Goal: Find specific page/section: Find specific page/section

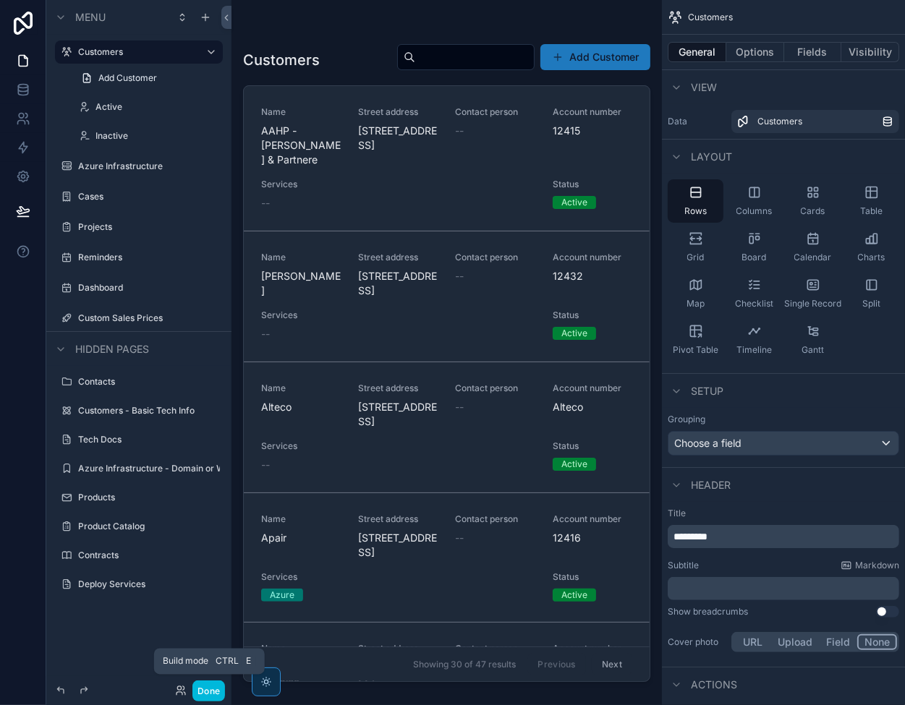
click at [202, 696] on button "Done" at bounding box center [208, 690] width 33 height 21
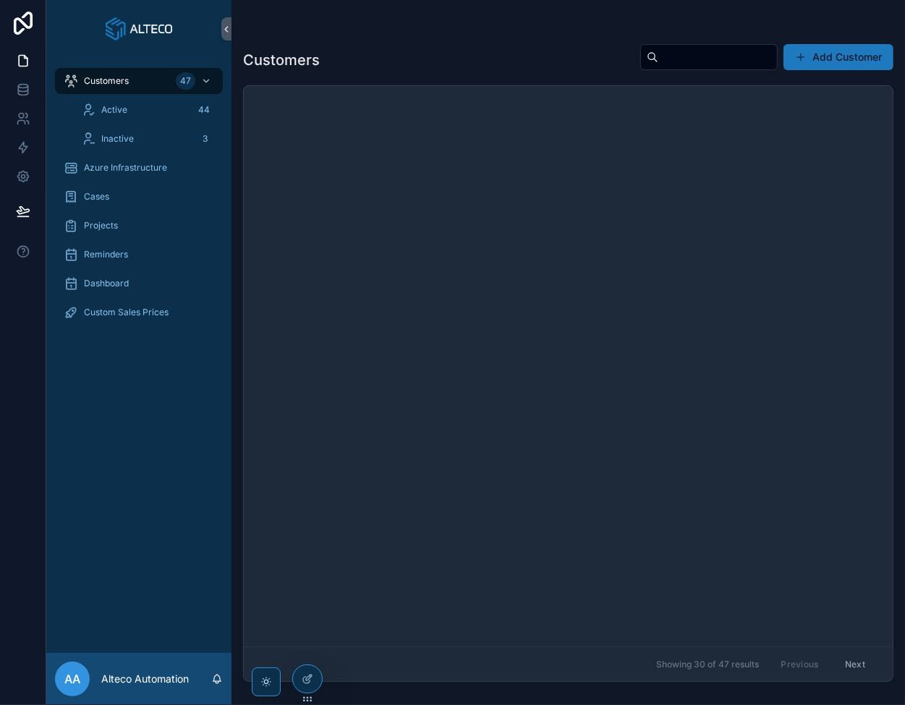
scroll to position [3380, 0]
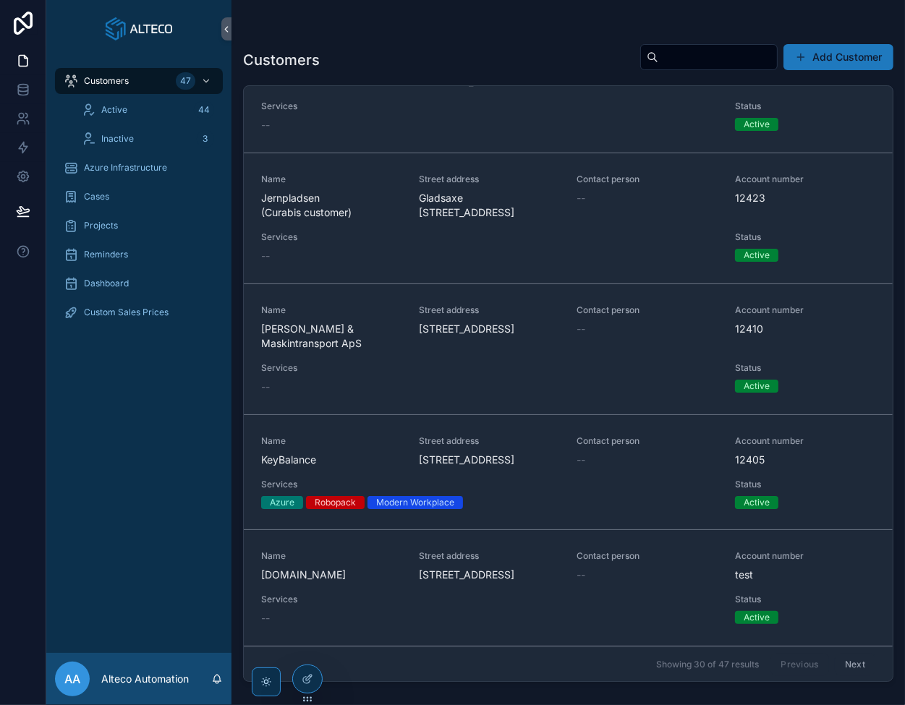
click at [848, 664] on button "Next" at bounding box center [855, 664] width 40 height 22
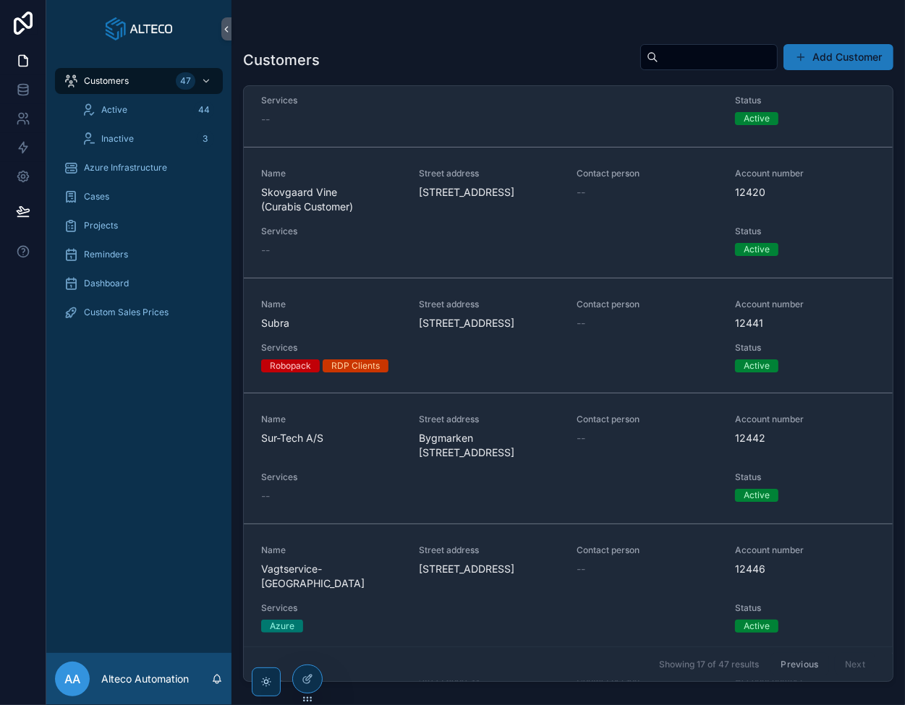
scroll to position [1229, 0]
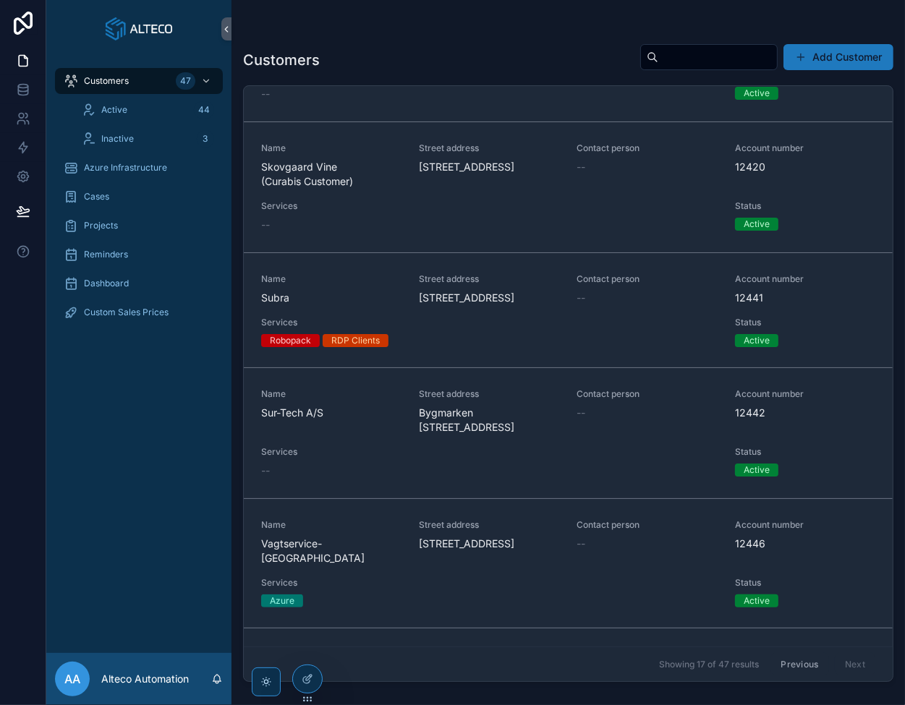
click at [349, 305] on span "Subra" at bounding box center [331, 298] width 140 height 14
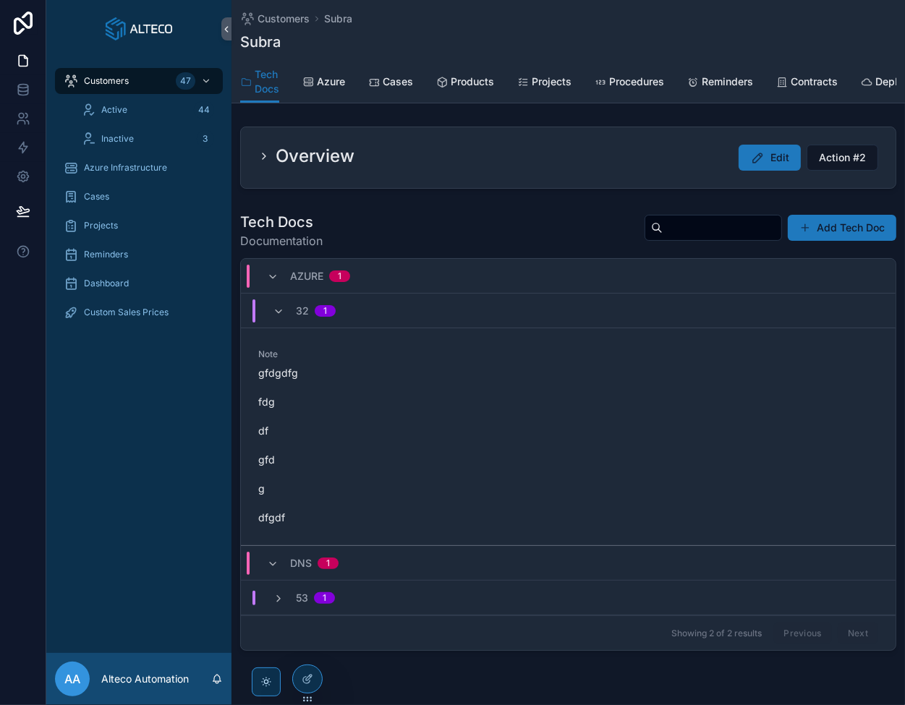
click at [403, 81] on span "Cases" at bounding box center [398, 81] width 30 height 14
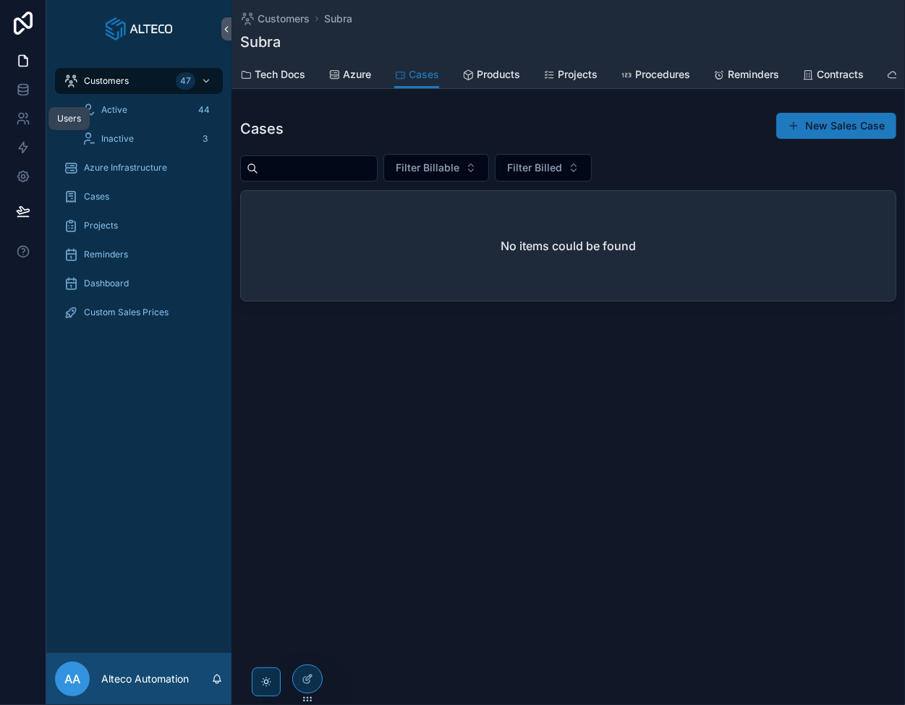
click at [21, 121] on icon at bounding box center [20, 123] width 7 height 4
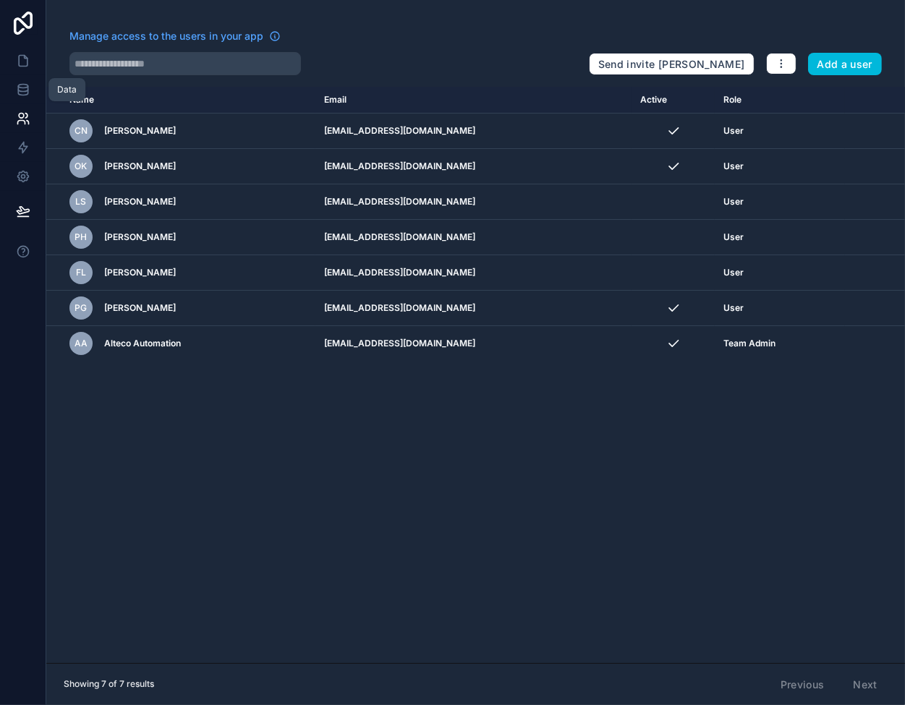
click at [21, 85] on icon at bounding box center [23, 89] width 14 height 14
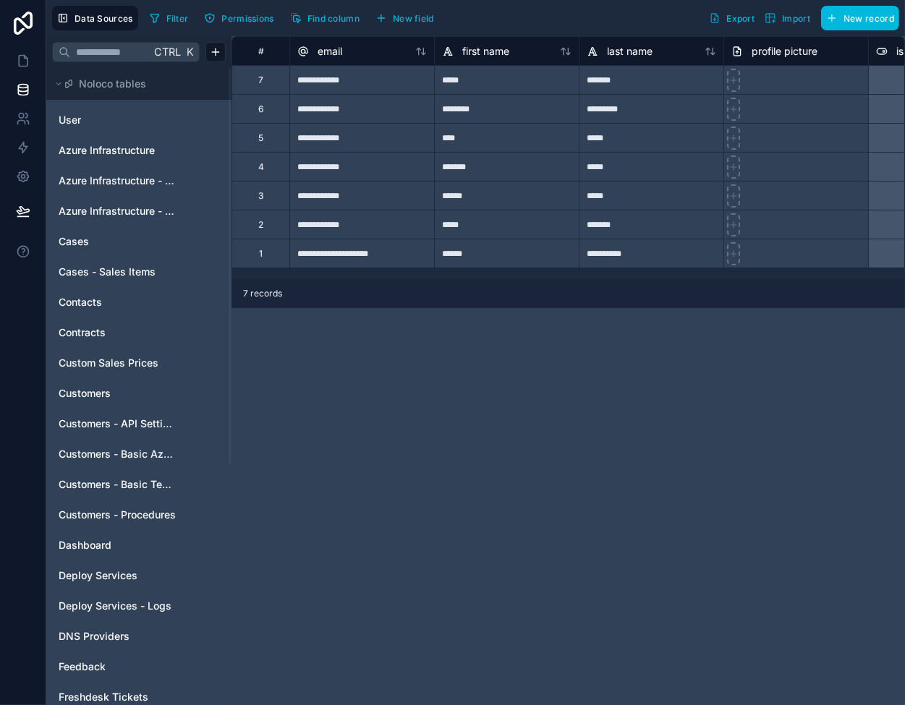
click at [116, 111] on div "User" at bounding box center [139, 119] width 174 height 23
click at [25, 57] on icon at bounding box center [23, 61] width 9 height 11
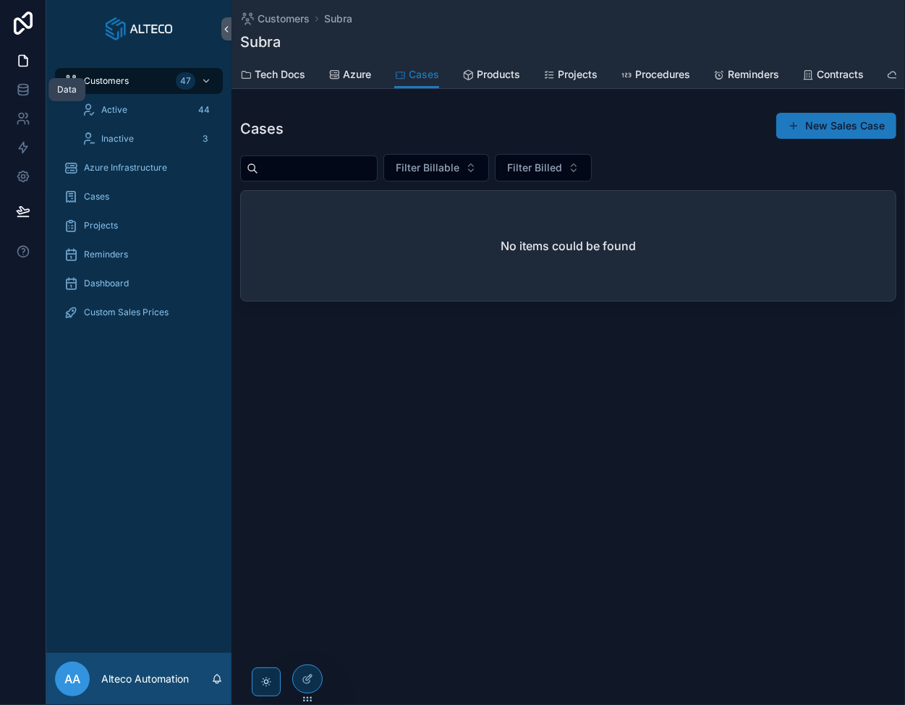
click at [22, 92] on icon at bounding box center [23, 89] width 14 height 14
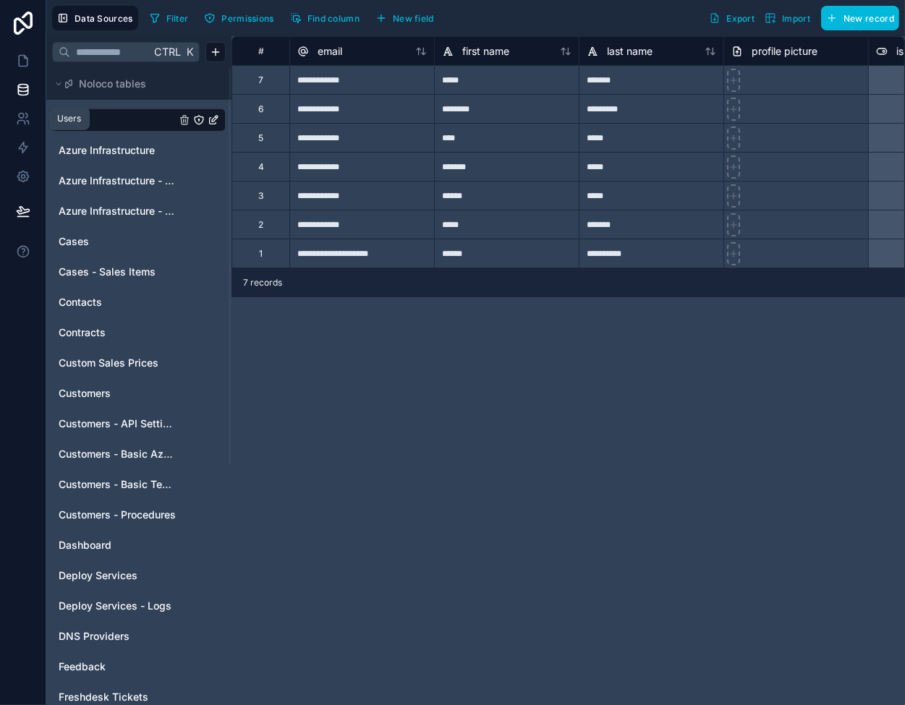
click at [20, 123] on icon at bounding box center [23, 118] width 14 height 14
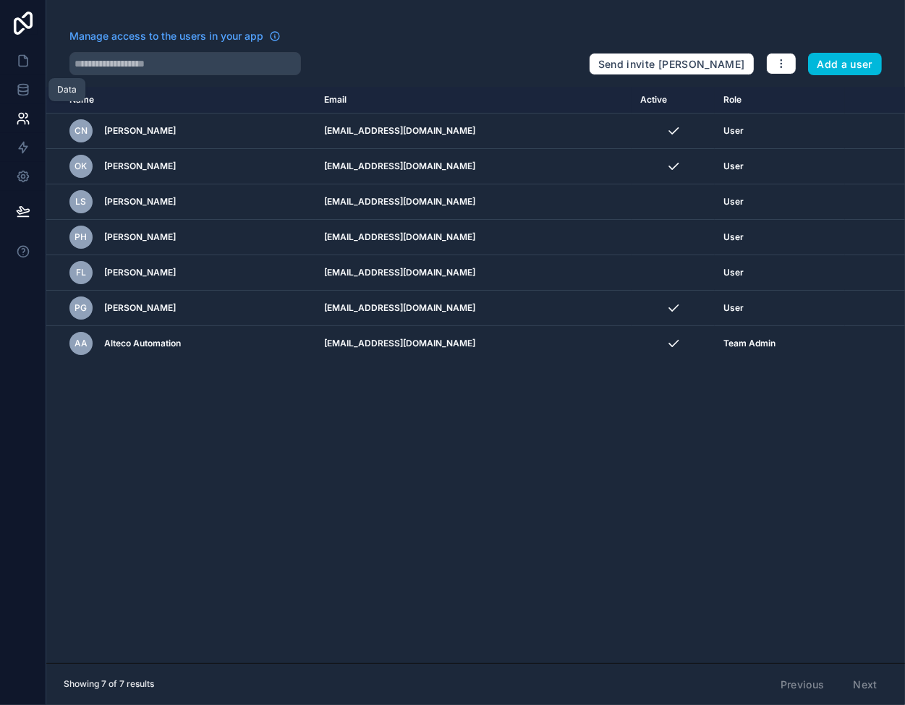
click at [22, 92] on icon at bounding box center [22, 89] width 9 height 6
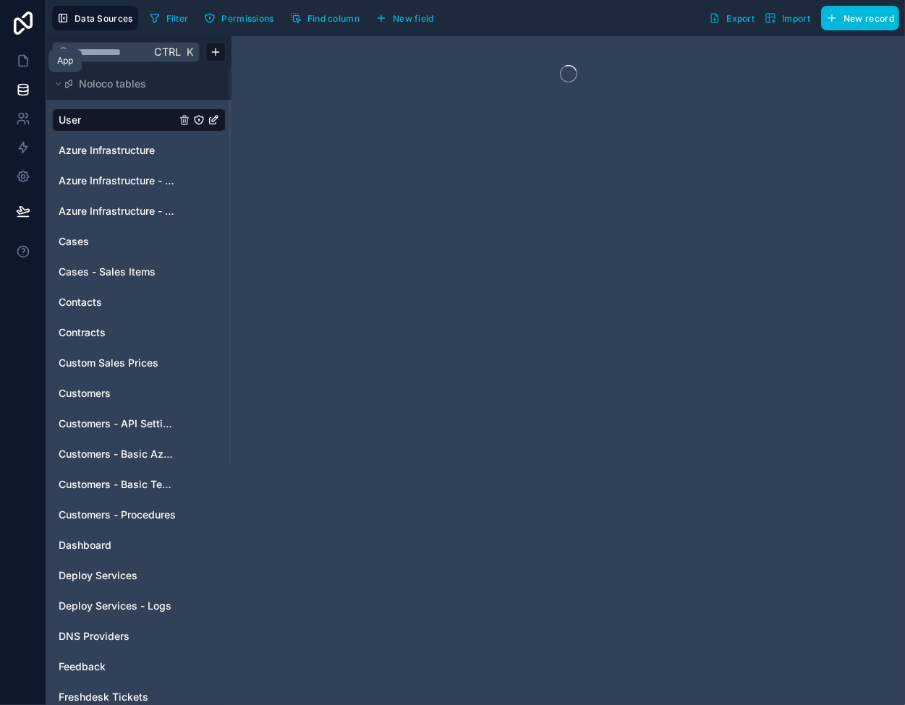
click at [20, 64] on icon at bounding box center [23, 61] width 14 height 14
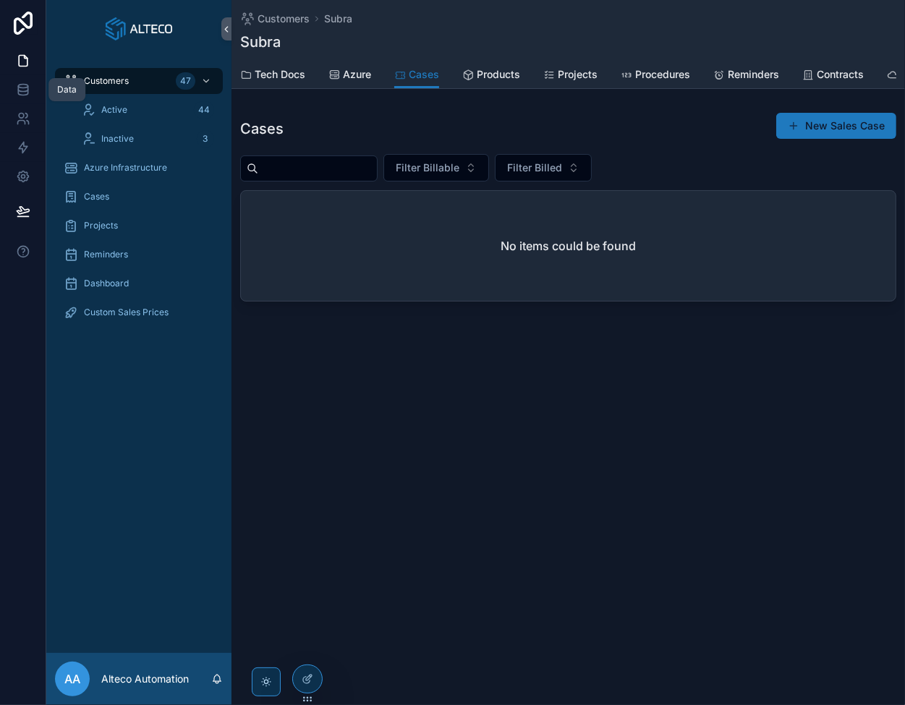
click at [30, 85] on link at bounding box center [23, 89] width 46 height 29
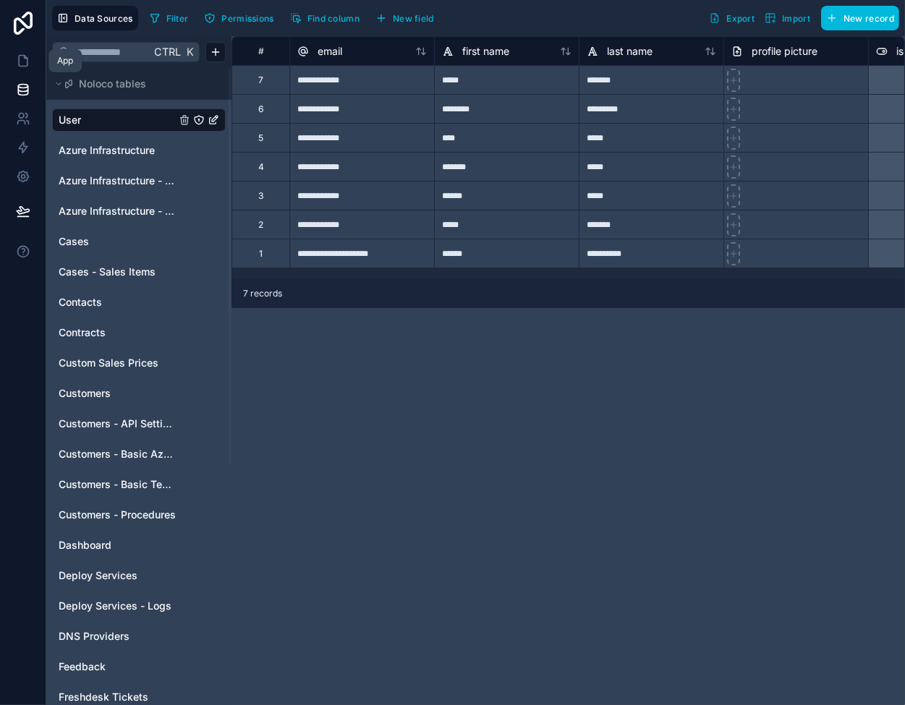
click at [17, 54] on icon at bounding box center [23, 61] width 14 height 14
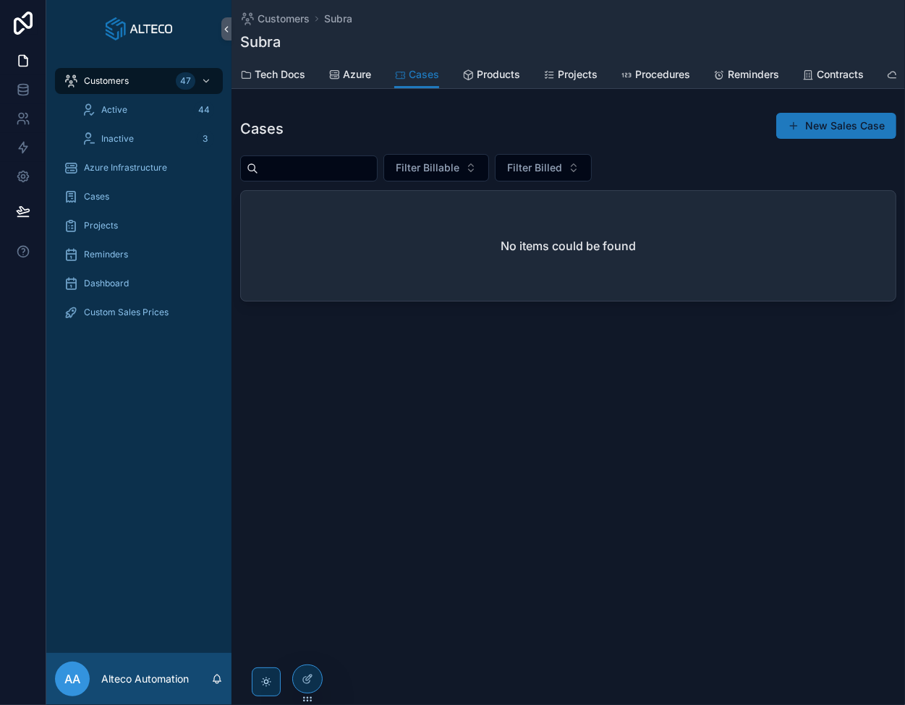
click at [108, 80] on span "Customers" at bounding box center [106, 81] width 45 height 12
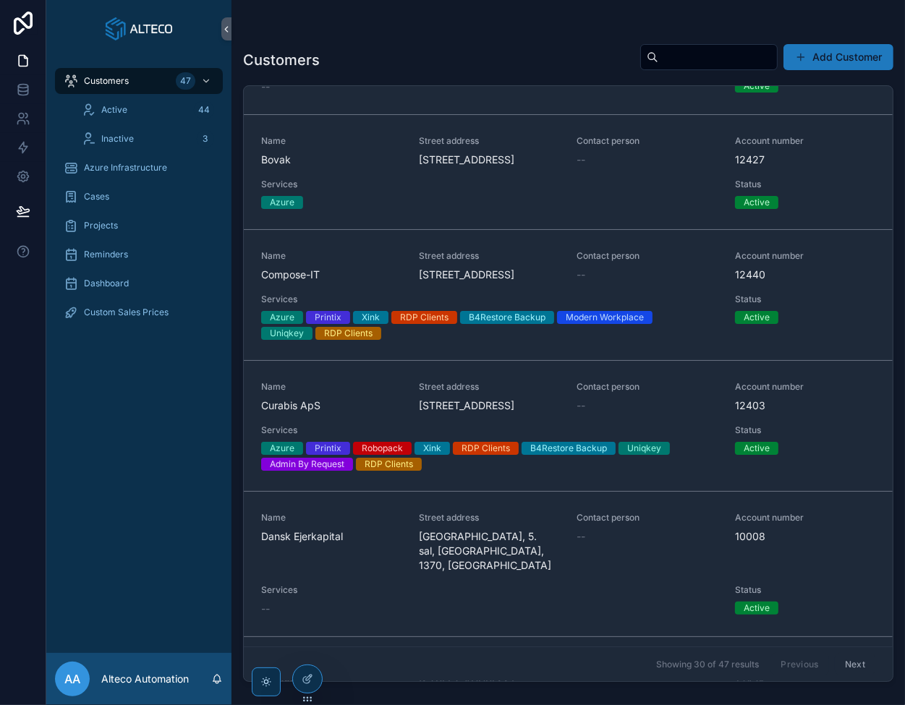
scroll to position [795, 0]
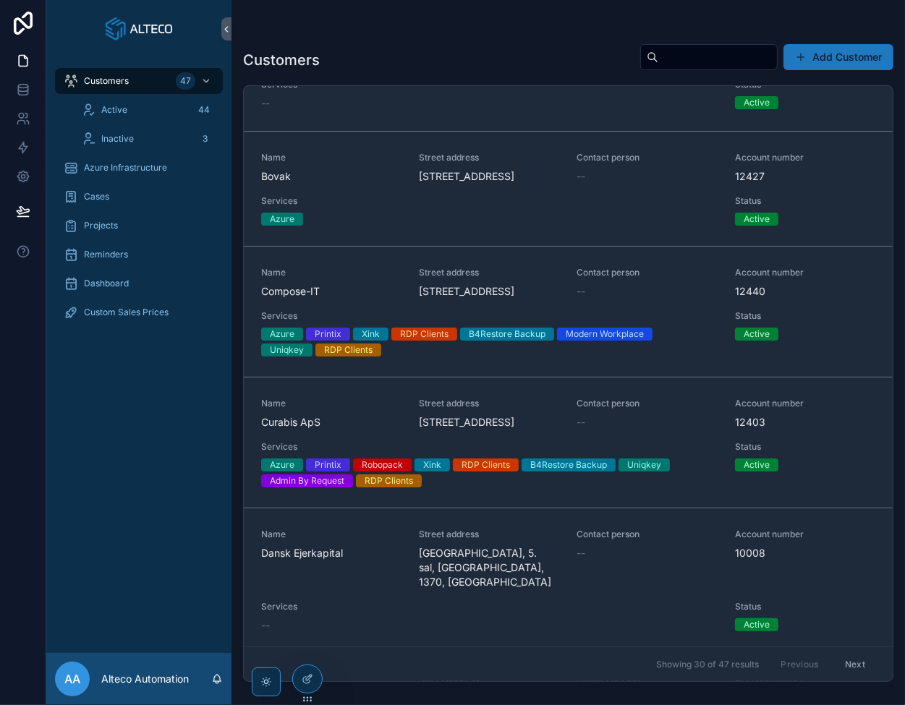
click at [347, 299] on div "Name Compose-IT" at bounding box center [331, 283] width 140 height 32
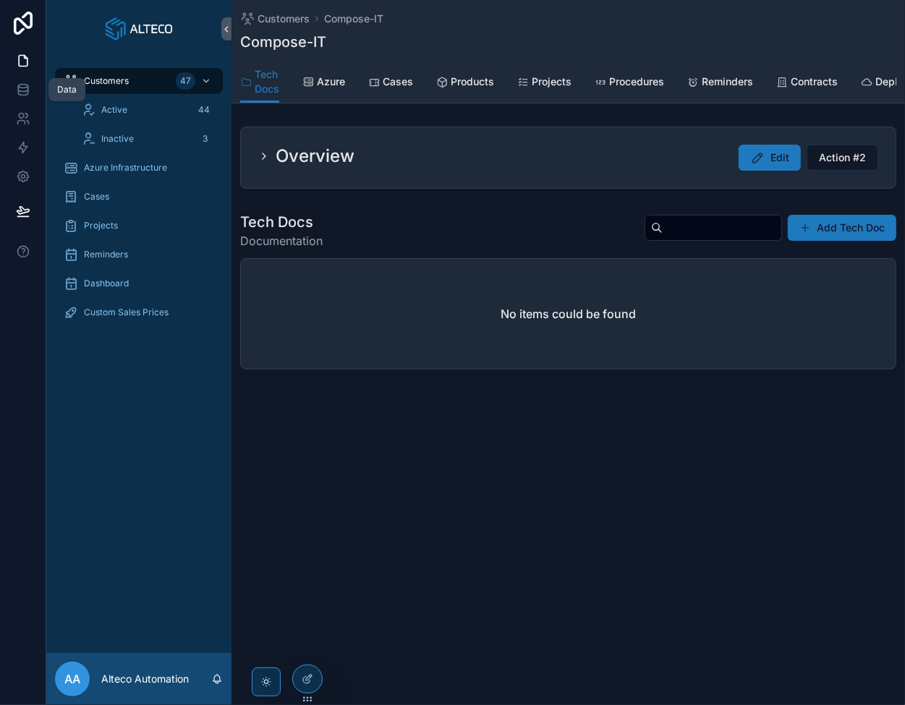
click at [24, 89] on icon at bounding box center [23, 89] width 14 height 14
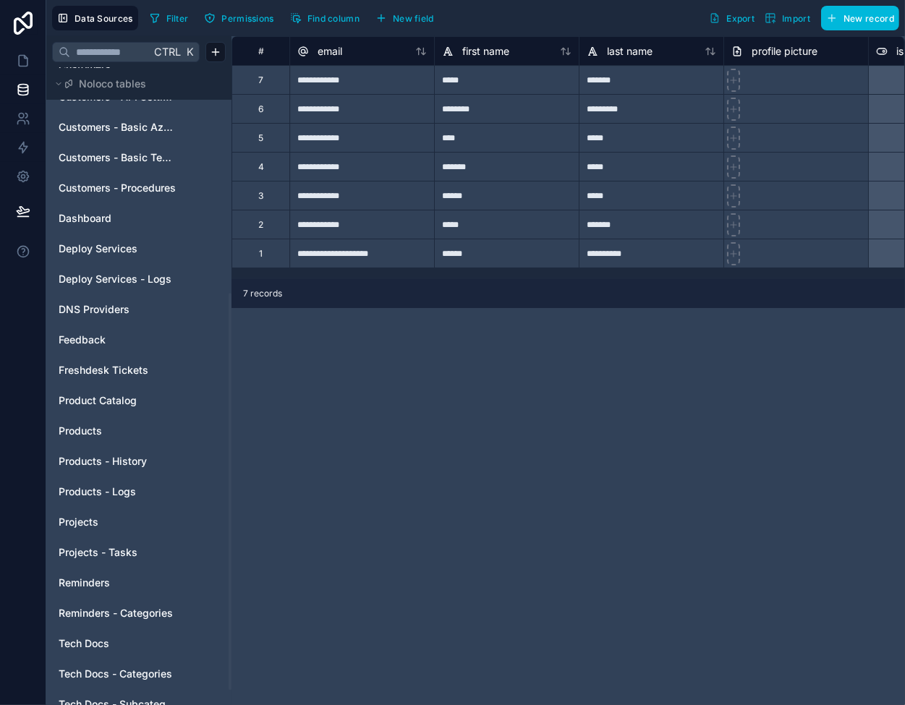
scroll to position [362, 0]
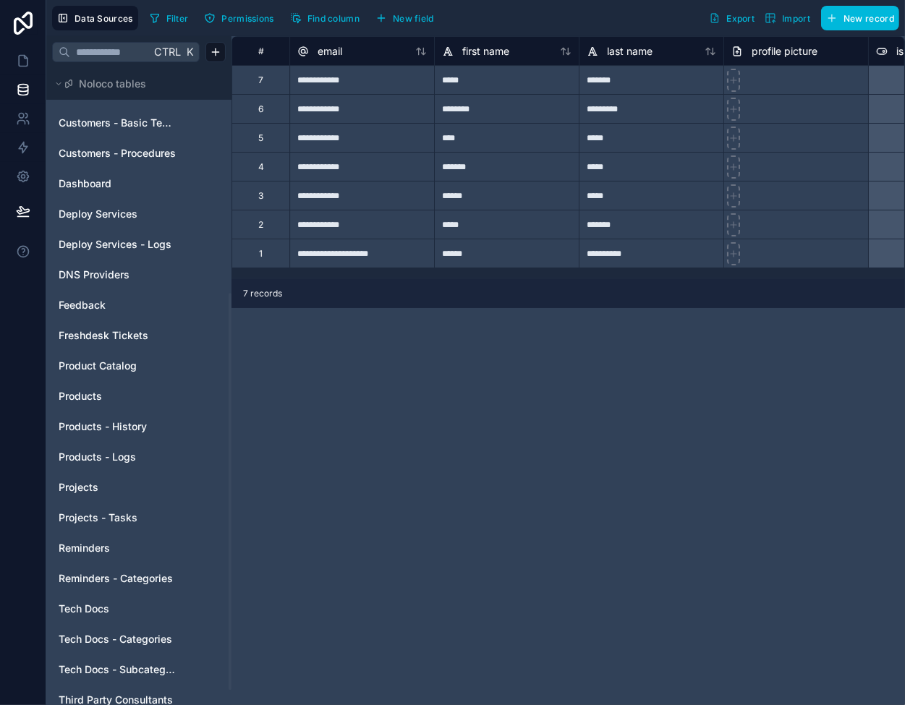
click at [107, 390] on link "Products" at bounding box center [117, 396] width 117 height 14
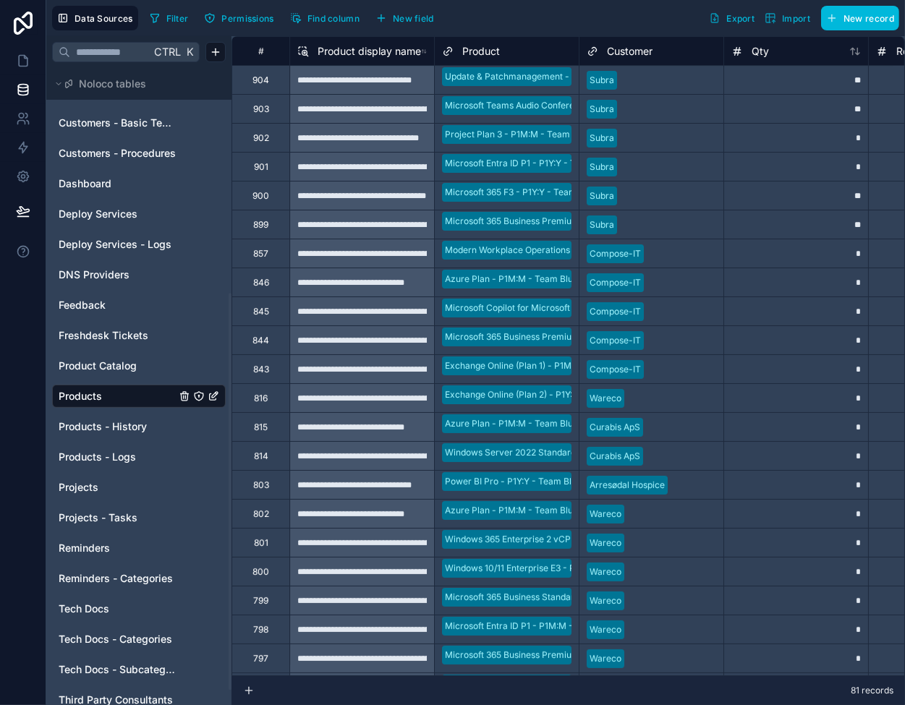
click at [104, 456] on span "Products - Logs" at bounding box center [97, 457] width 77 height 14
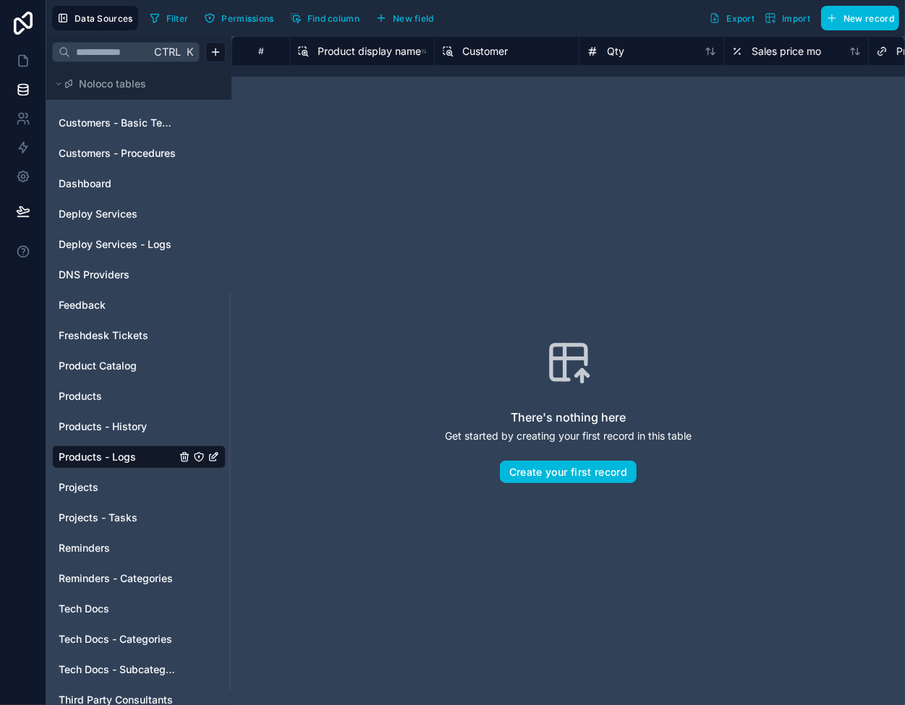
click at [114, 427] on span "Products - History" at bounding box center [103, 426] width 88 height 14
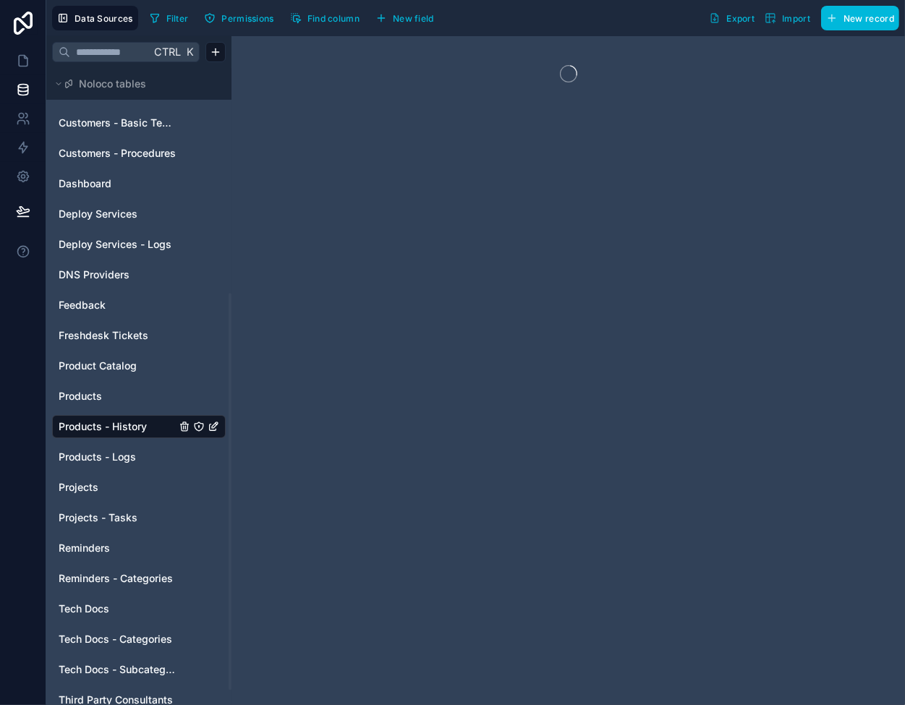
click at [110, 395] on link "Products" at bounding box center [117, 396] width 117 height 14
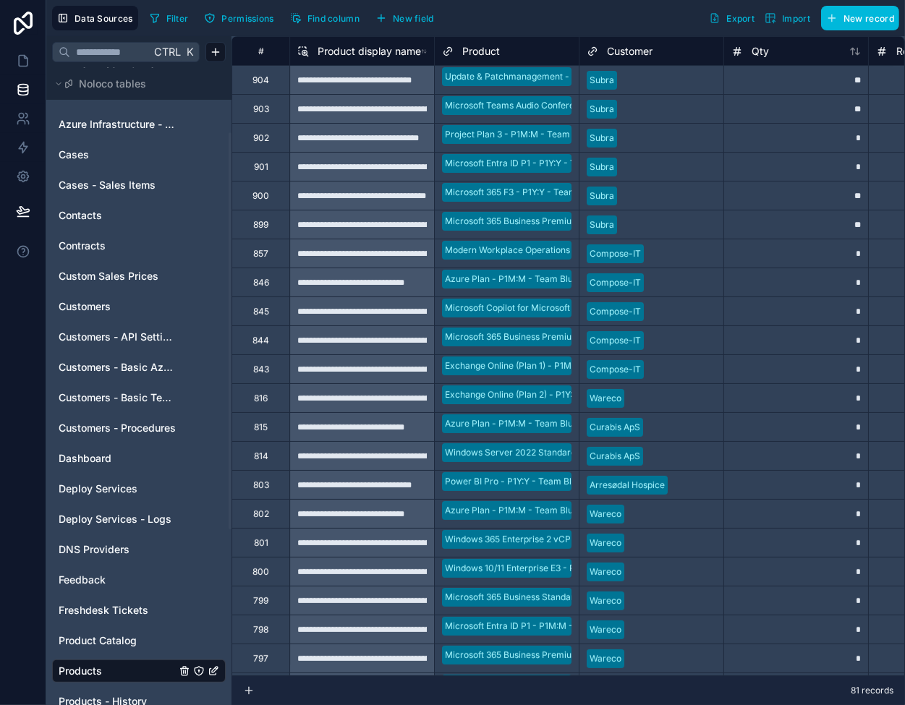
scroll to position [72, 0]
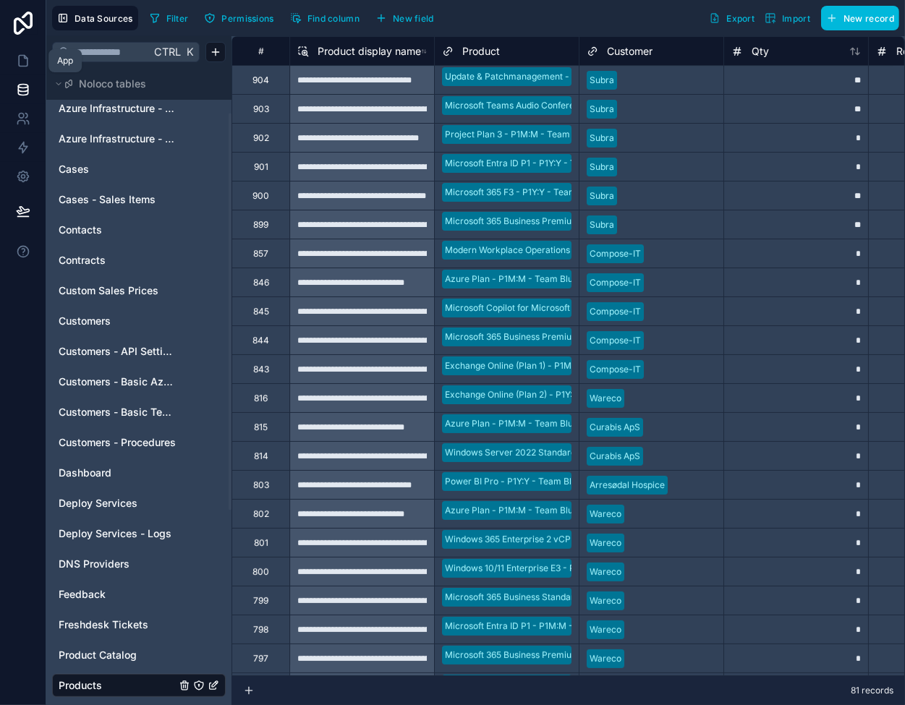
click at [29, 59] on icon at bounding box center [23, 61] width 14 height 14
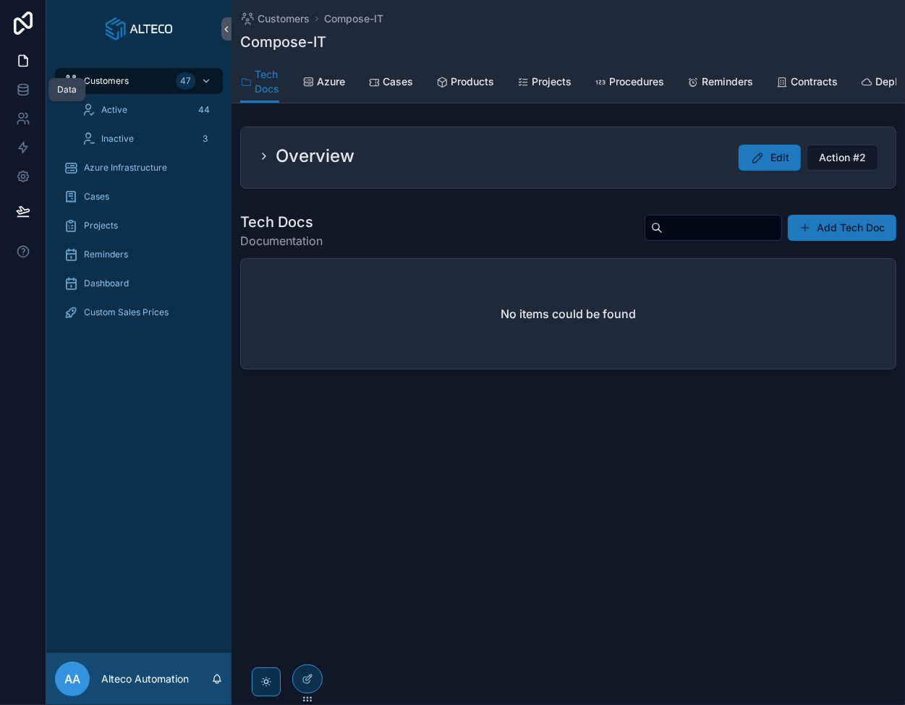
click at [18, 90] on icon at bounding box center [22, 93] width 9 height 6
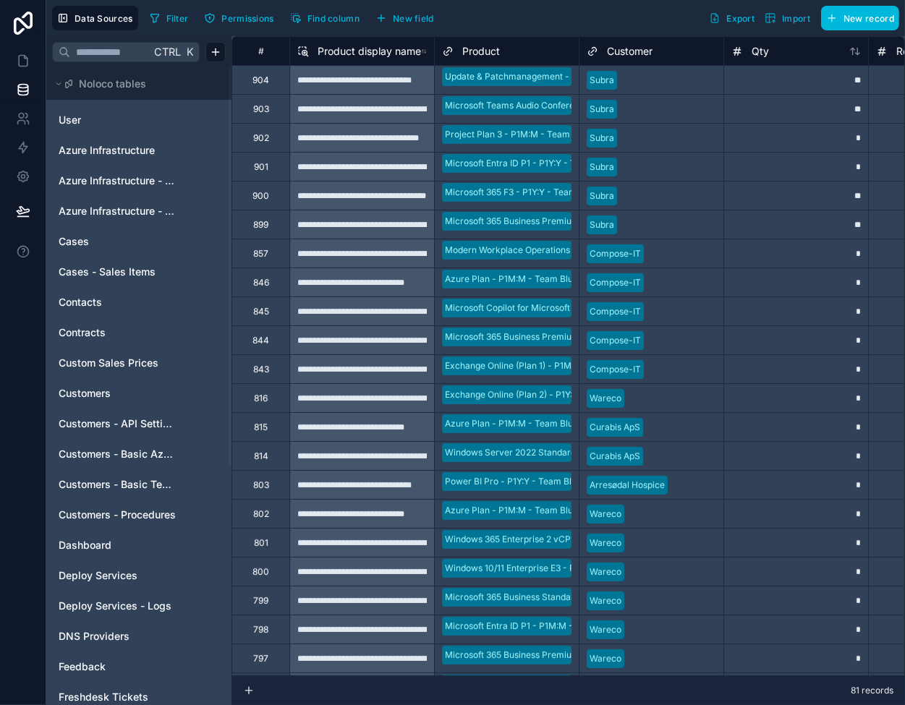
drag, startPoint x: 116, startPoint y: 479, endPoint x: 122, endPoint y: 474, distance: 8.7
click at [116, 479] on span "Customers - Basic Tech Info" at bounding box center [117, 484] width 117 height 14
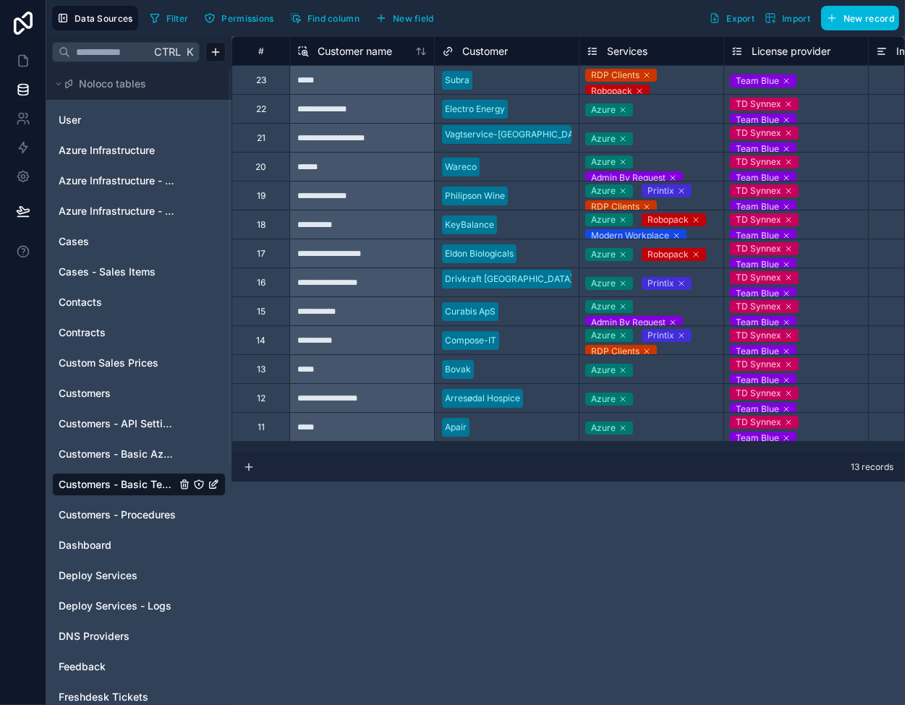
click at [622, 335] on icon at bounding box center [622, 335] width 4 height 4
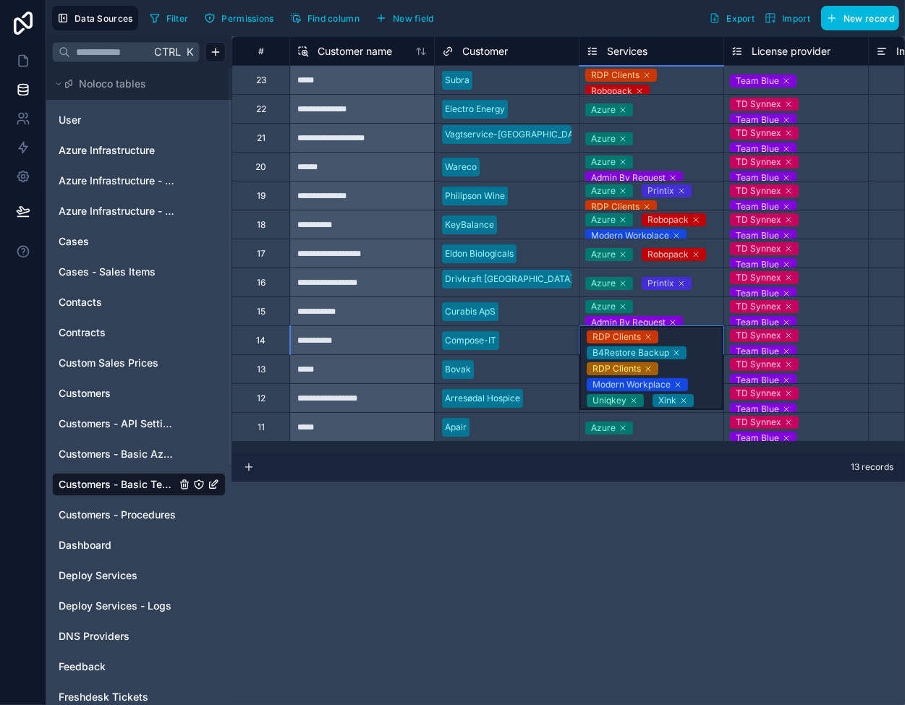
click at [677, 351] on icon at bounding box center [676, 353] width 4 height 4
click at [649, 351] on icon at bounding box center [648, 353] width 4 height 4
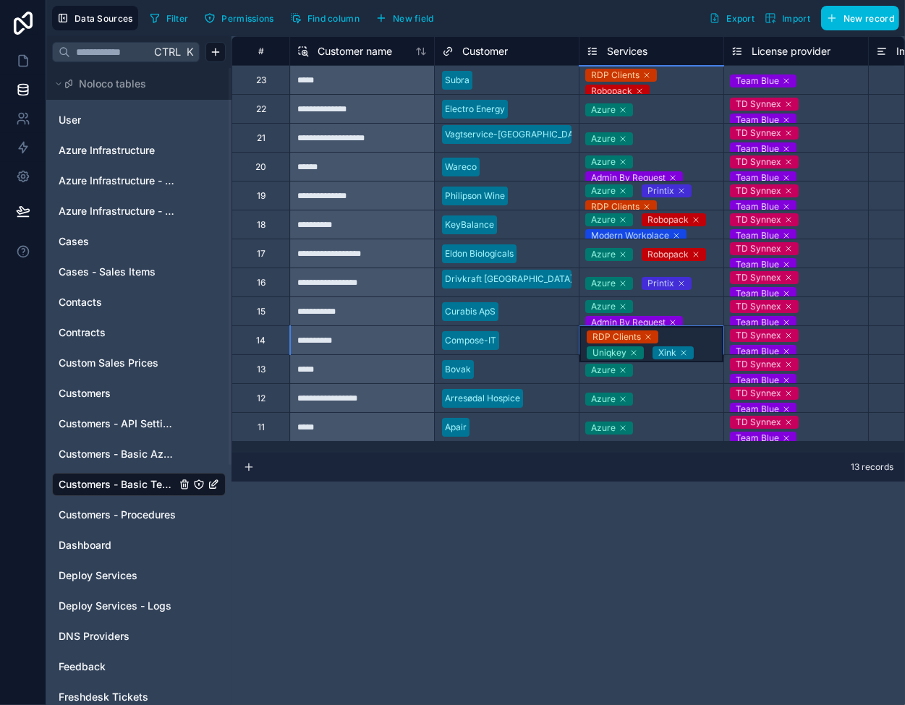
click at [636, 351] on icon at bounding box center [633, 353] width 9 height 9
click at [700, 341] on icon at bounding box center [697, 341] width 9 height 9
click at [679, 381] on div "Azure" at bounding box center [651, 369] width 144 height 28
click at [675, 406] on div "Azure" at bounding box center [651, 398] width 144 height 17
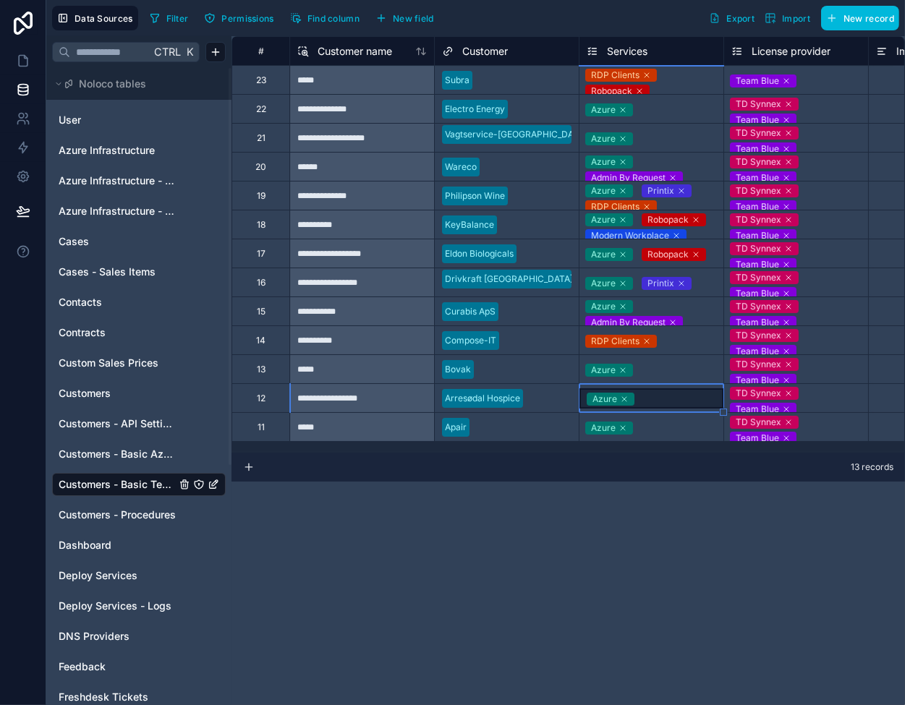
click at [677, 370] on div "Azure" at bounding box center [651, 369] width 144 height 17
click at [25, 58] on icon at bounding box center [25, 57] width 3 height 3
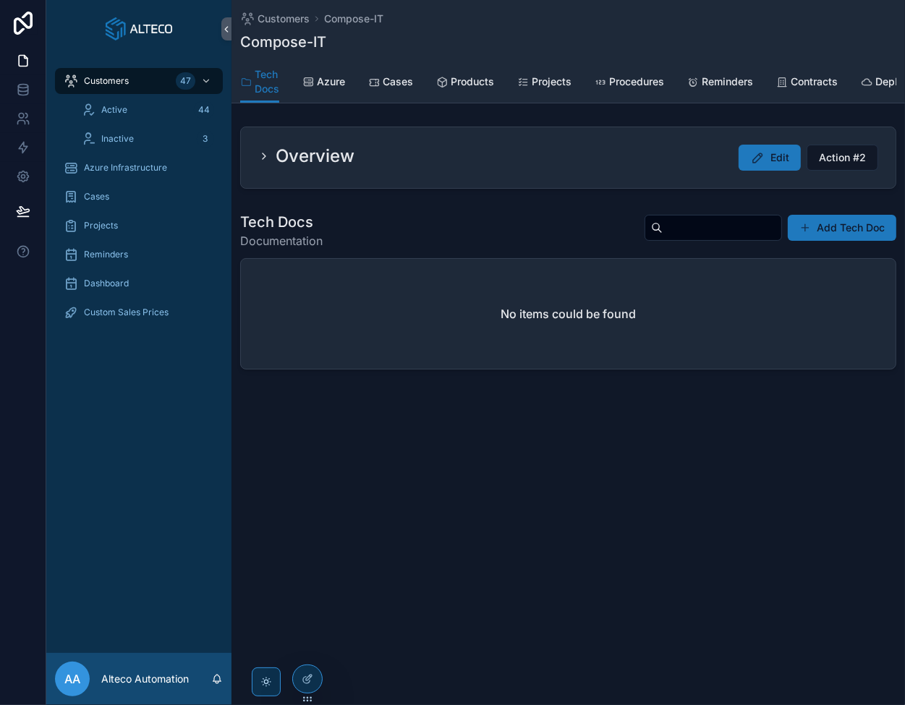
click at [464, 82] on span "Products" at bounding box center [472, 81] width 43 height 14
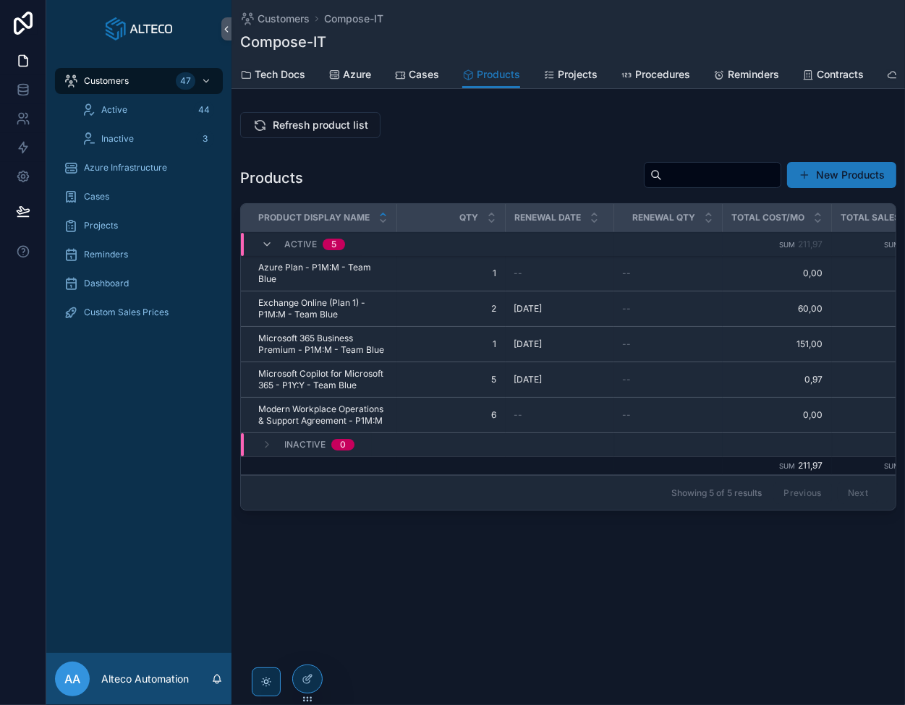
click at [312, 132] on span "Refresh product list" at bounding box center [320, 125] width 95 height 14
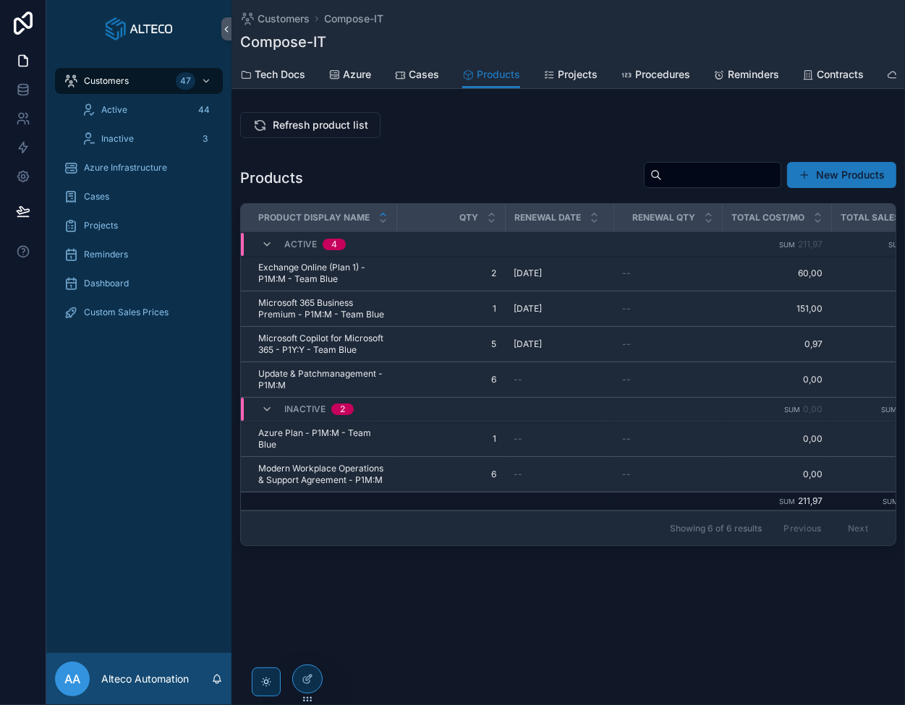
click at [112, 84] on span "Customers" at bounding box center [106, 81] width 45 height 12
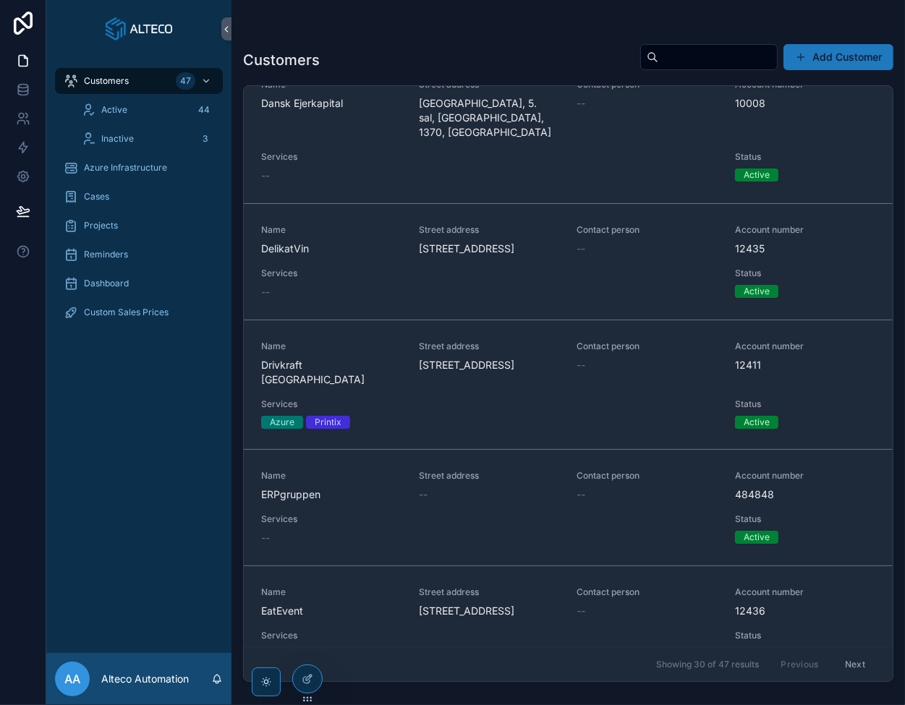
scroll to position [1012, 0]
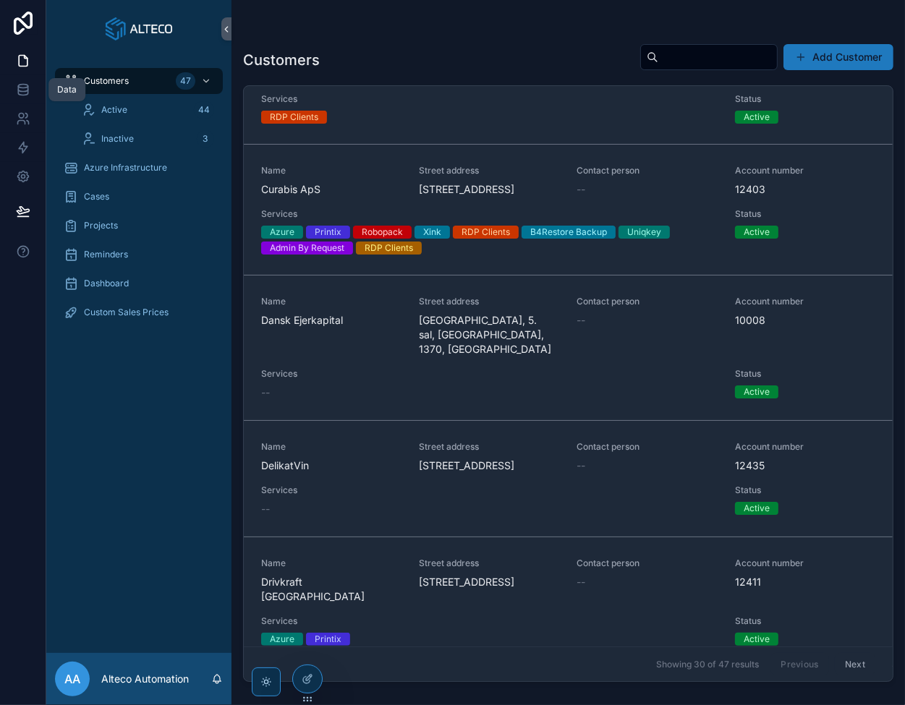
click at [19, 83] on icon at bounding box center [23, 89] width 14 height 14
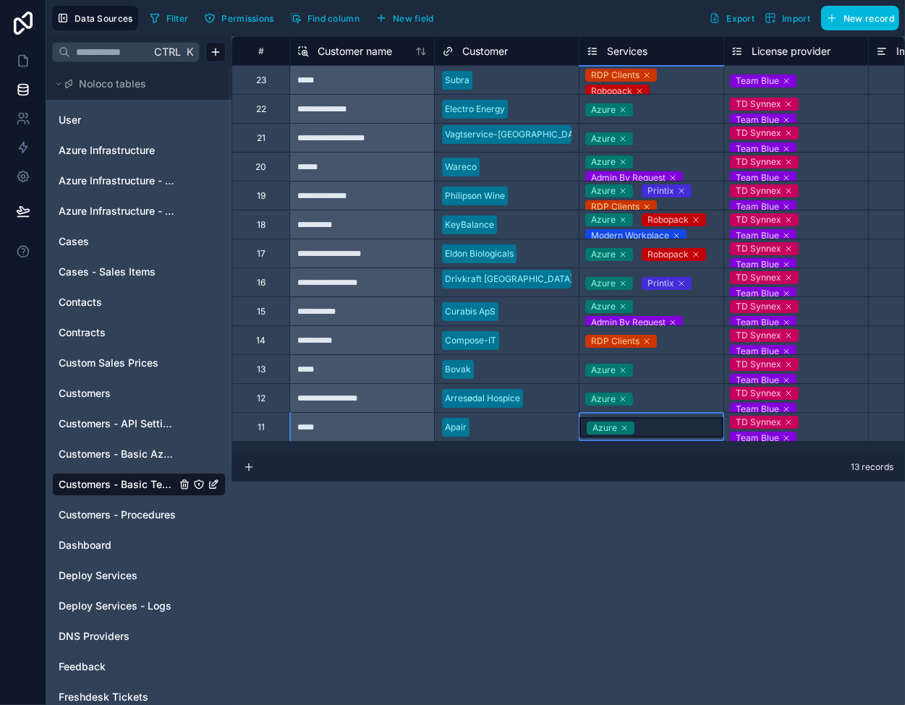
click at [627, 427] on span "Azure" at bounding box center [610, 428] width 48 height 13
click at [651, 428] on div "Azure" at bounding box center [651, 427] width 144 height 20
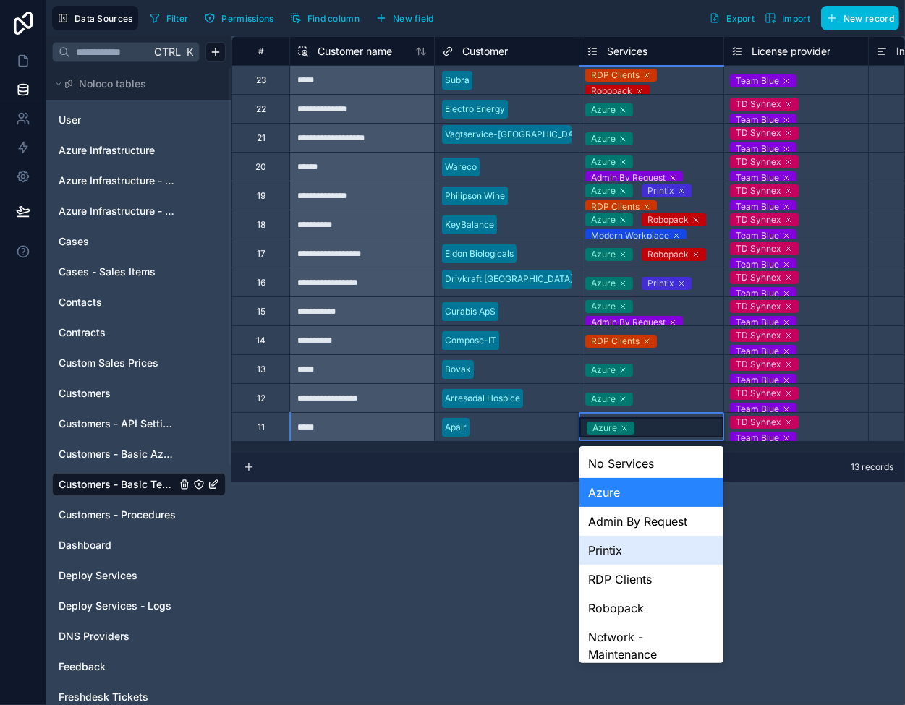
scroll to position [72, 0]
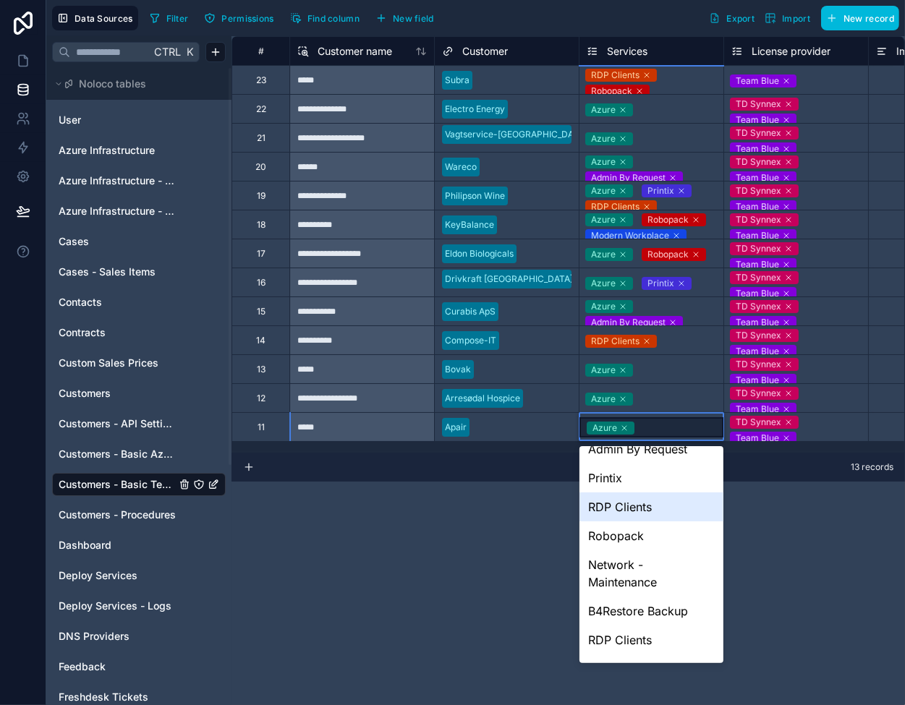
click at [628, 508] on div "RDP Clients" at bounding box center [651, 506] width 144 height 29
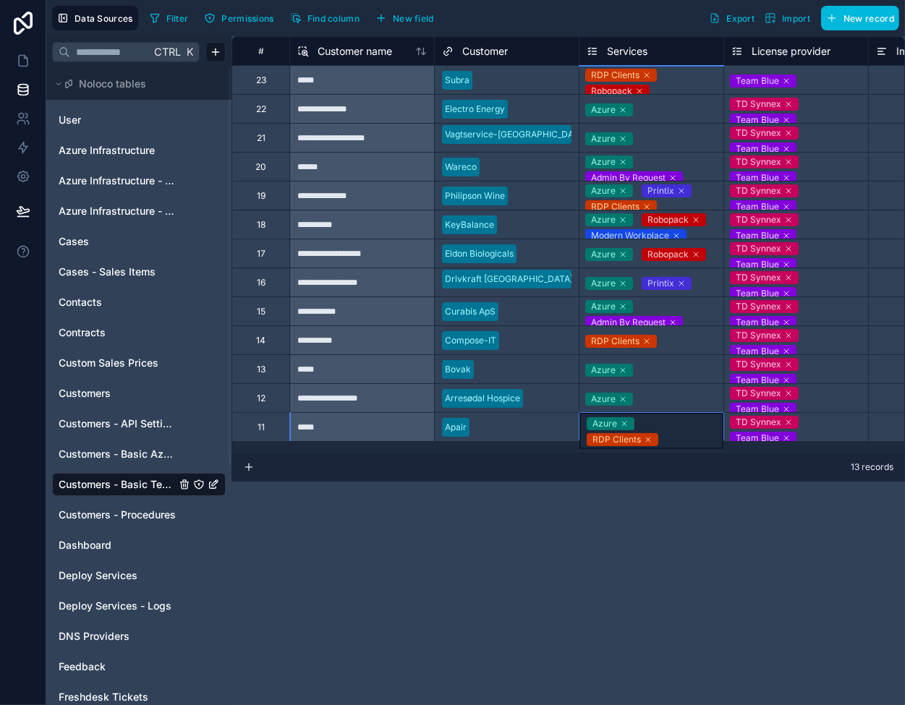
click at [625, 422] on icon at bounding box center [624, 423] width 9 height 9
click at [552, 401] on div at bounding box center [550, 398] width 43 height 14
click at [675, 396] on div "Azure" at bounding box center [651, 398] width 144 height 20
click at [14, 50] on link at bounding box center [23, 60] width 46 height 29
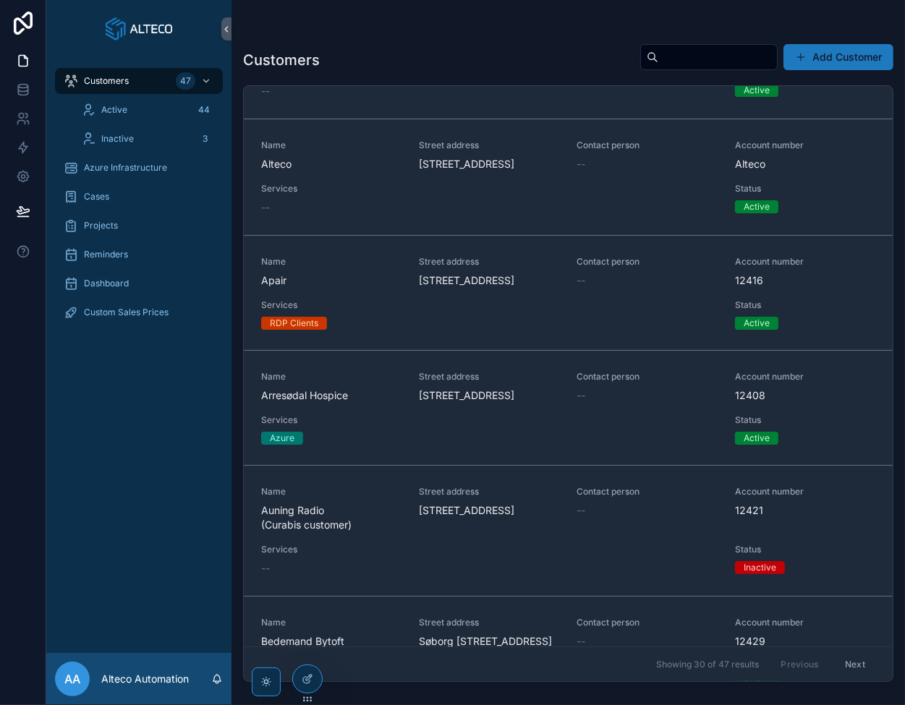
scroll to position [217, 0]
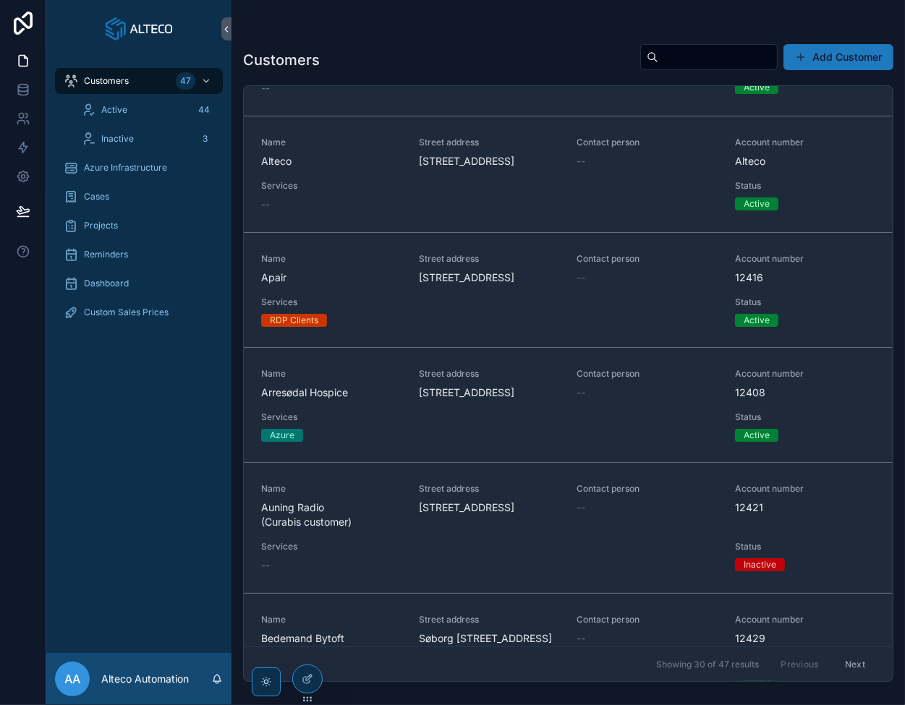
click at [364, 265] on span "Name" at bounding box center [331, 259] width 140 height 12
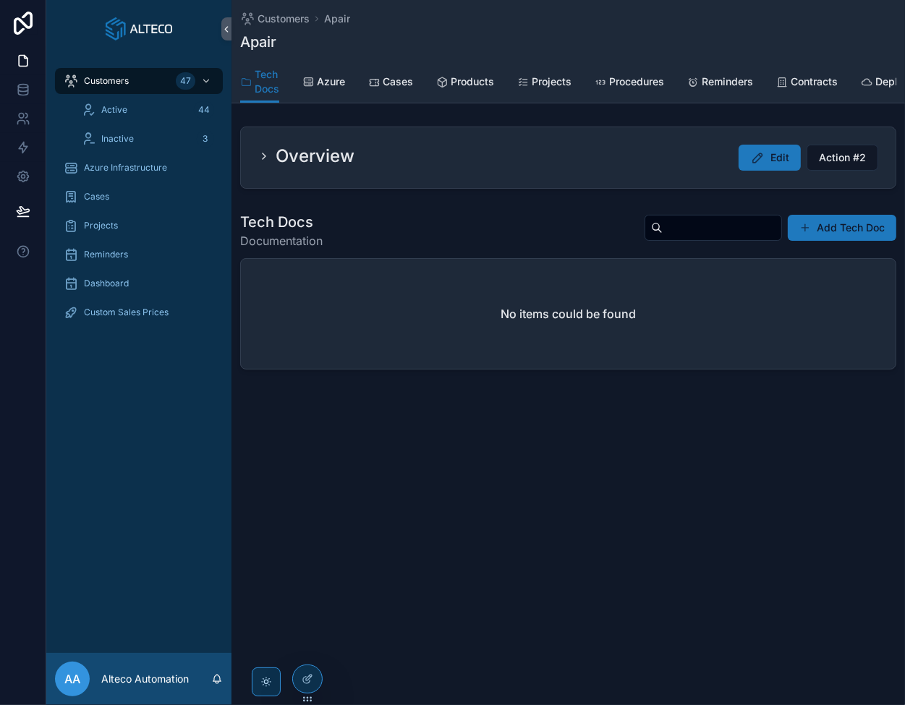
click at [486, 77] on span "Products" at bounding box center [472, 81] width 43 height 14
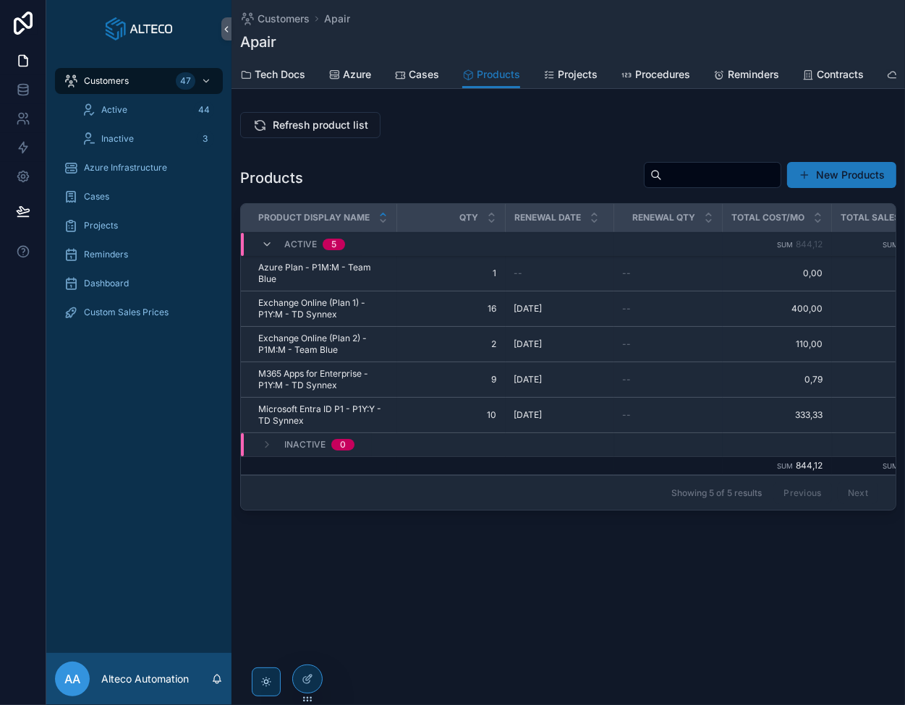
click at [283, 173] on div "Products New Products" at bounding box center [568, 177] width 656 height 33
drag, startPoint x: 265, startPoint y: 184, endPoint x: 280, endPoint y: 185, distance: 14.5
click at [276, 185] on h1 "Products" at bounding box center [271, 178] width 63 height 20
click at [281, 185] on h1 "Products" at bounding box center [271, 178] width 63 height 20
click at [278, 127] on span "Refresh product list" at bounding box center [320, 125] width 95 height 14
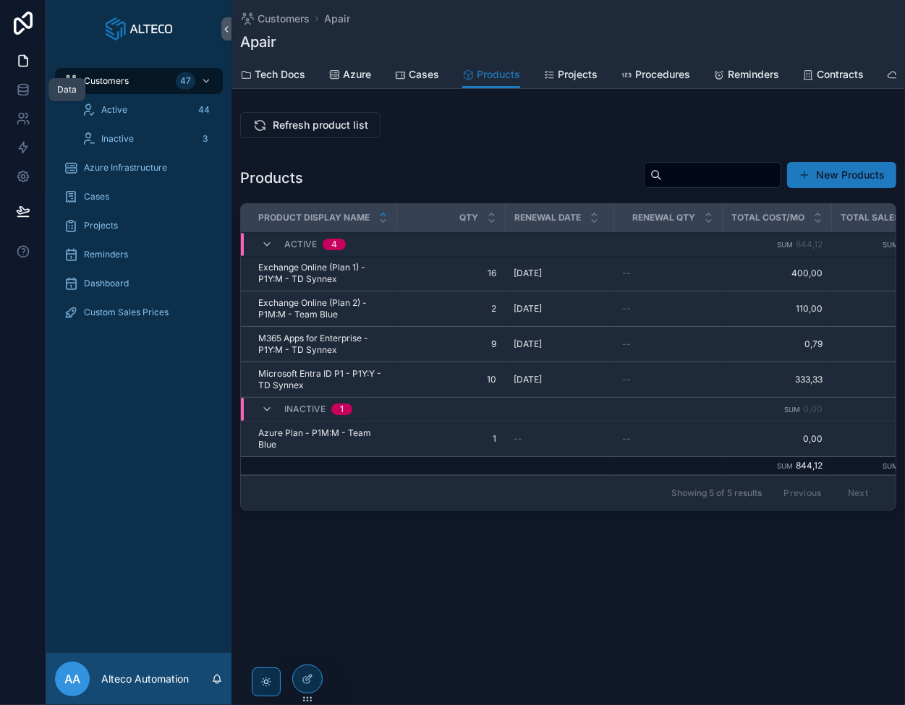
click at [28, 82] on icon at bounding box center [23, 89] width 14 height 14
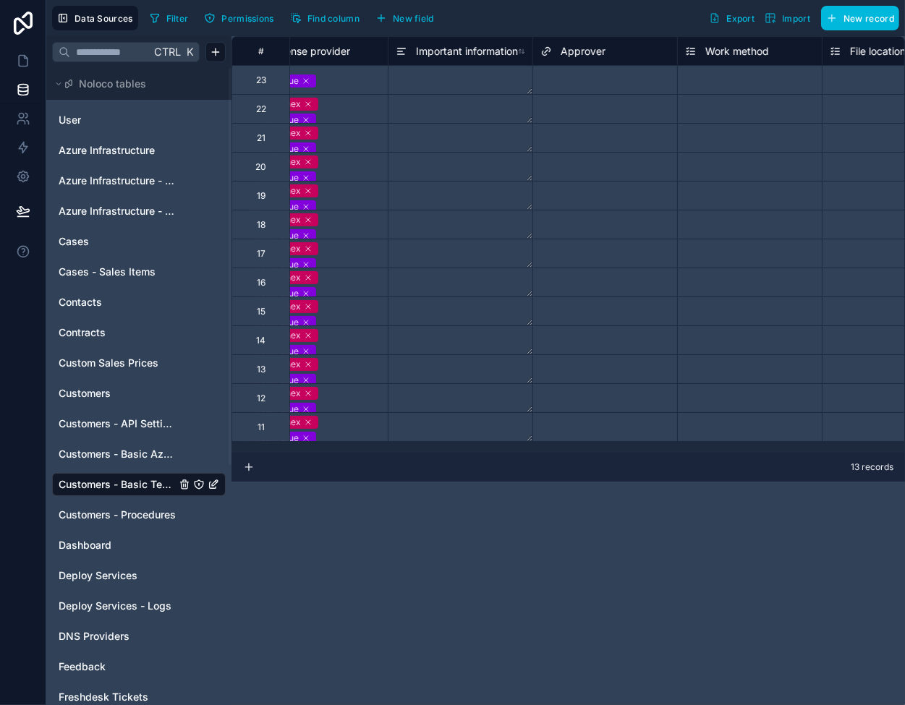
scroll to position [0, 651]
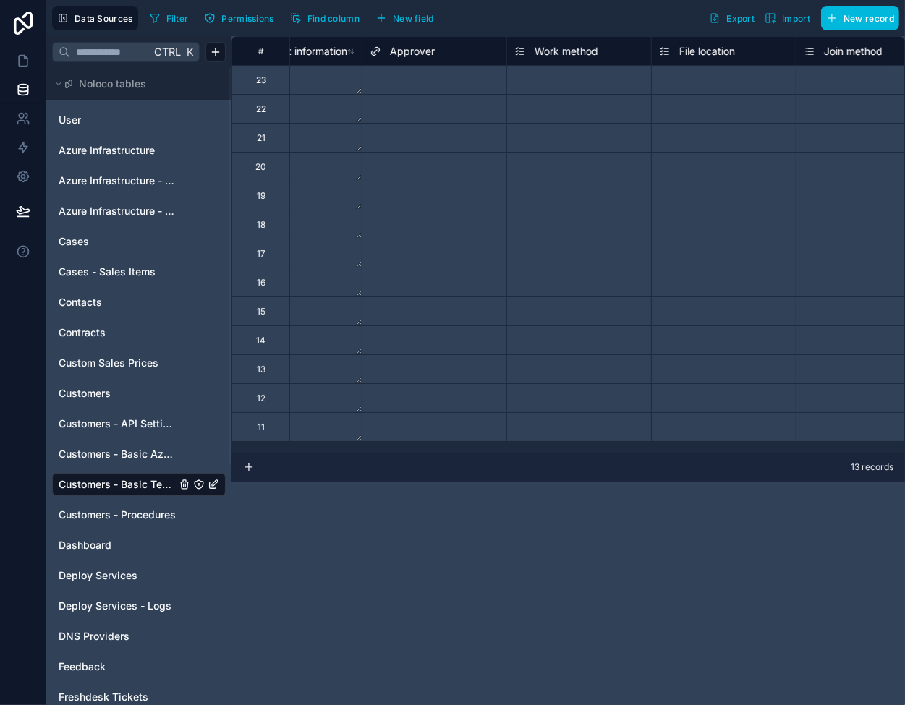
click at [163, 426] on span "Customers - API Settings" at bounding box center [117, 424] width 117 height 14
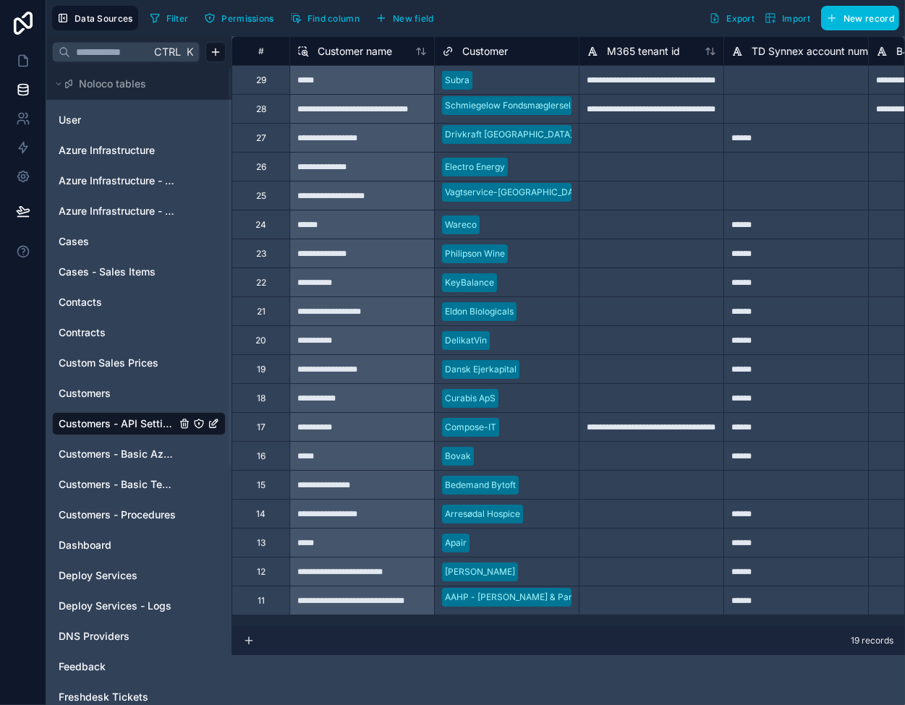
click at [652, 530] on div at bounding box center [651, 542] width 145 height 29
click at [564, 543] on div at bounding box center [523, 543] width 96 height 14
click at [630, 542] on div at bounding box center [651, 542] width 145 height 29
click at [612, 505] on div at bounding box center [651, 513] width 145 height 29
click at [631, 545] on div at bounding box center [651, 542] width 145 height 29
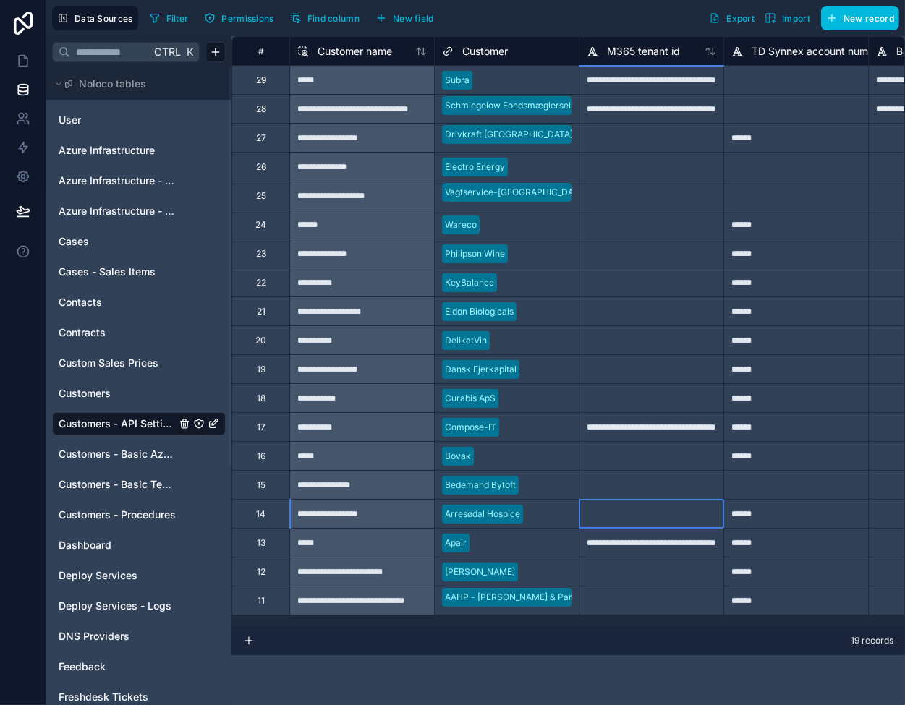
click at [634, 514] on div at bounding box center [651, 513] width 145 height 29
click at [635, 543] on div "**********" at bounding box center [651, 542] width 145 height 29
click at [19, 64] on icon at bounding box center [23, 61] width 9 height 11
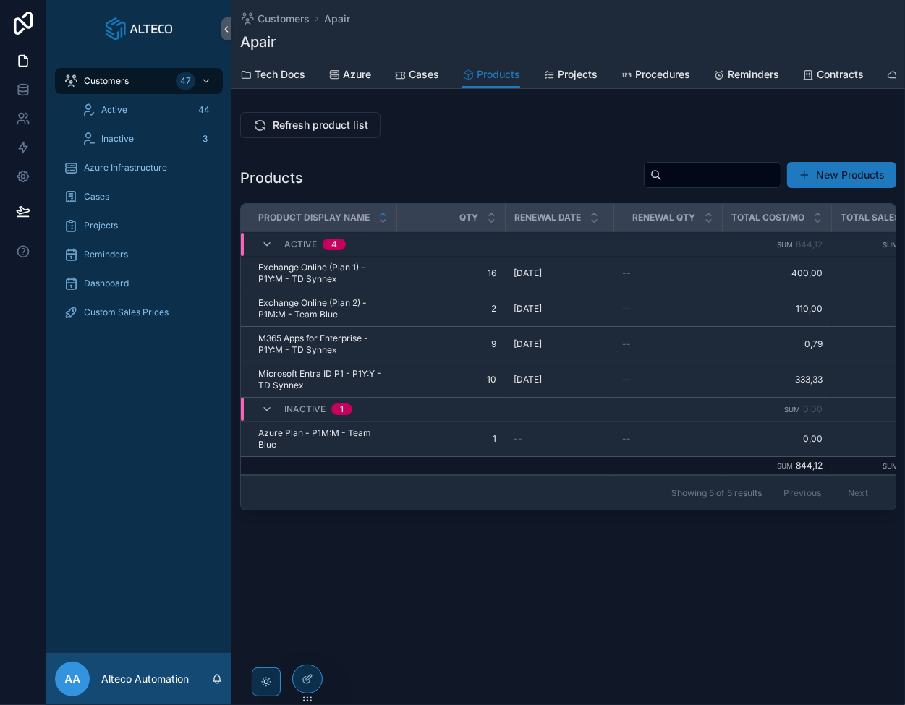
click at [316, 130] on span "Refresh product list" at bounding box center [320, 125] width 95 height 14
